Goal: Task Accomplishment & Management: Use online tool/utility

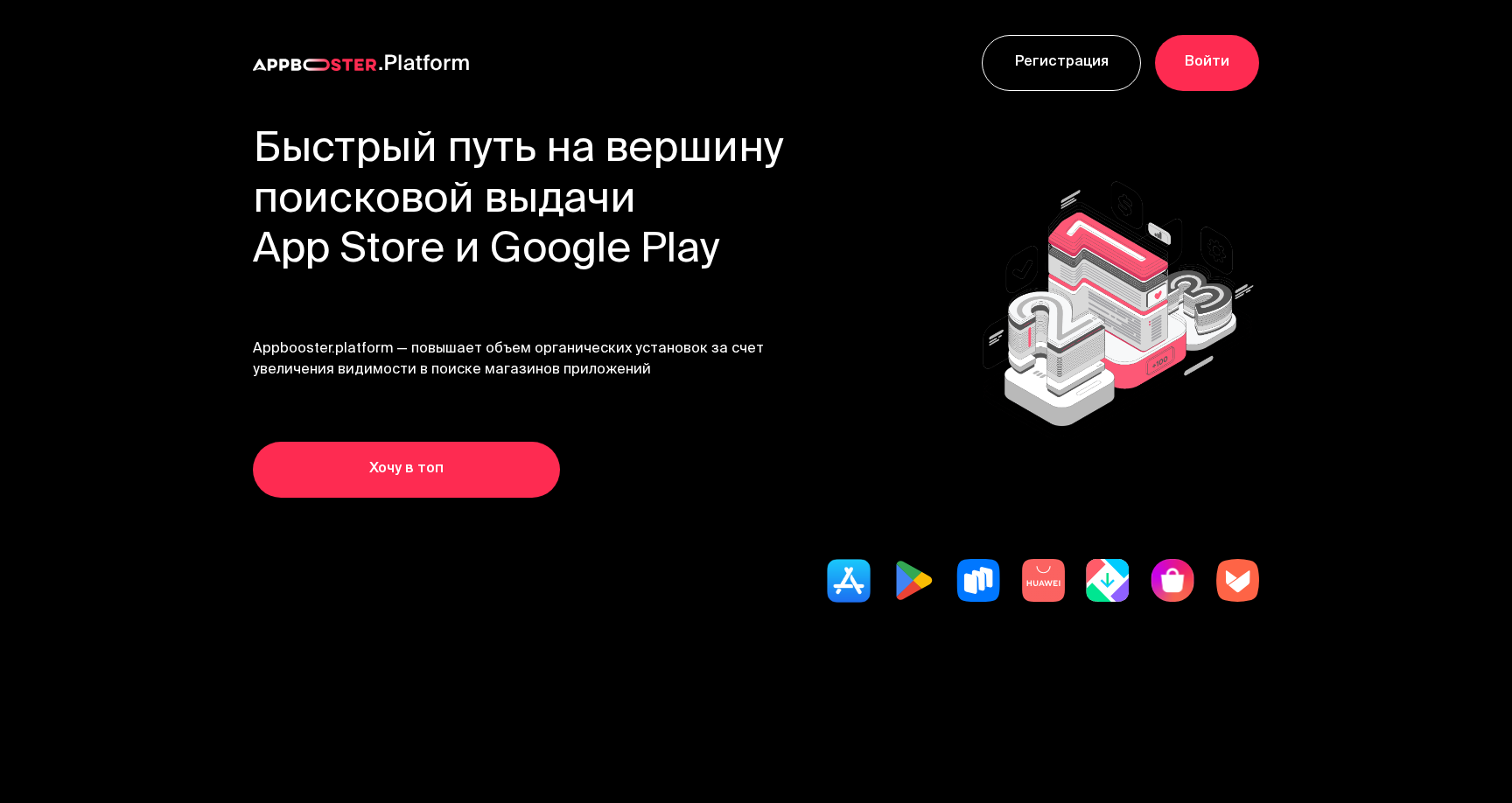
click at [457, 476] on link "Хочу в топ" at bounding box center [406, 469] width 307 height 56
click at [472, 447] on link "Хочу в топ" at bounding box center [406, 469] width 307 height 56
